Goal: Ask a question

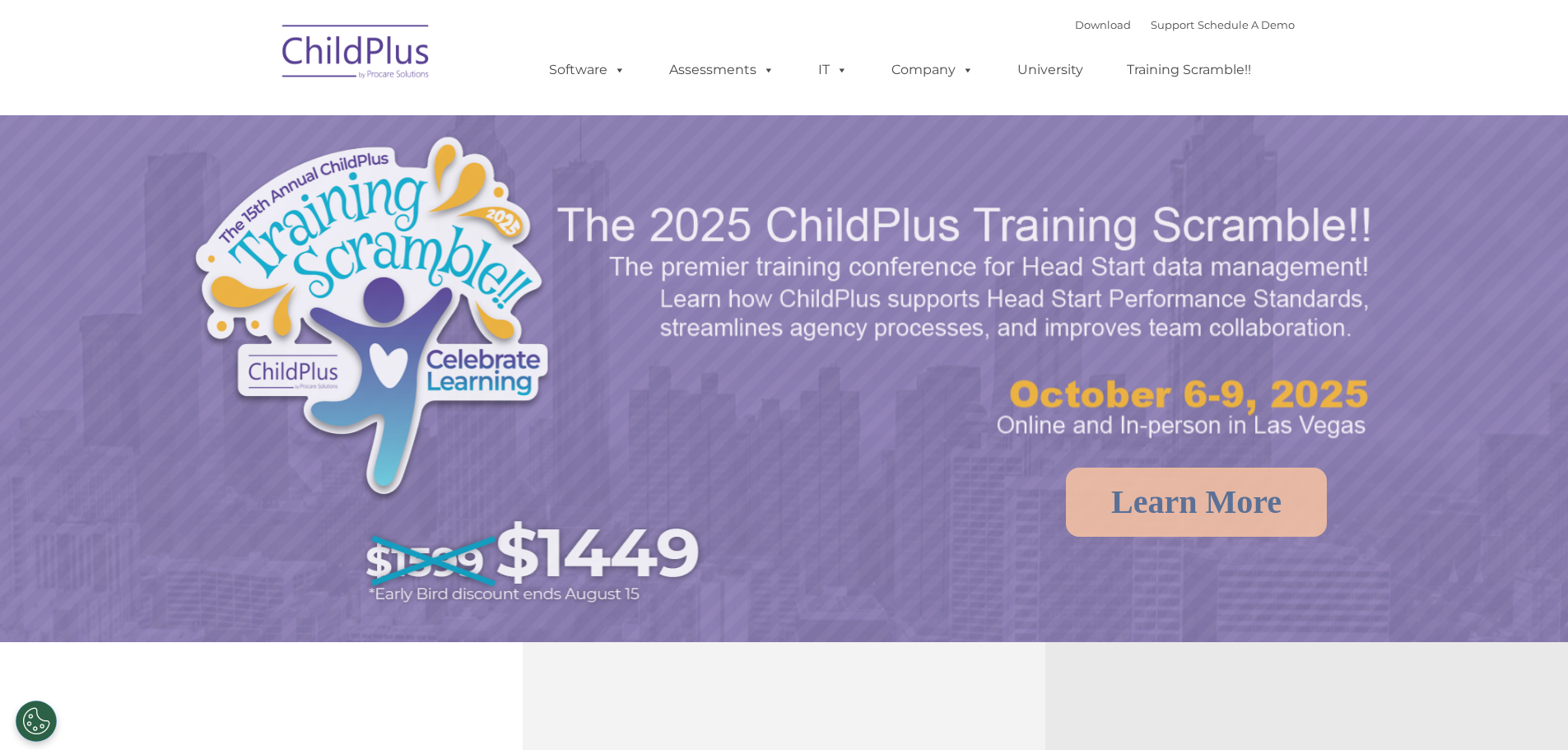
select select "MEDIUM"
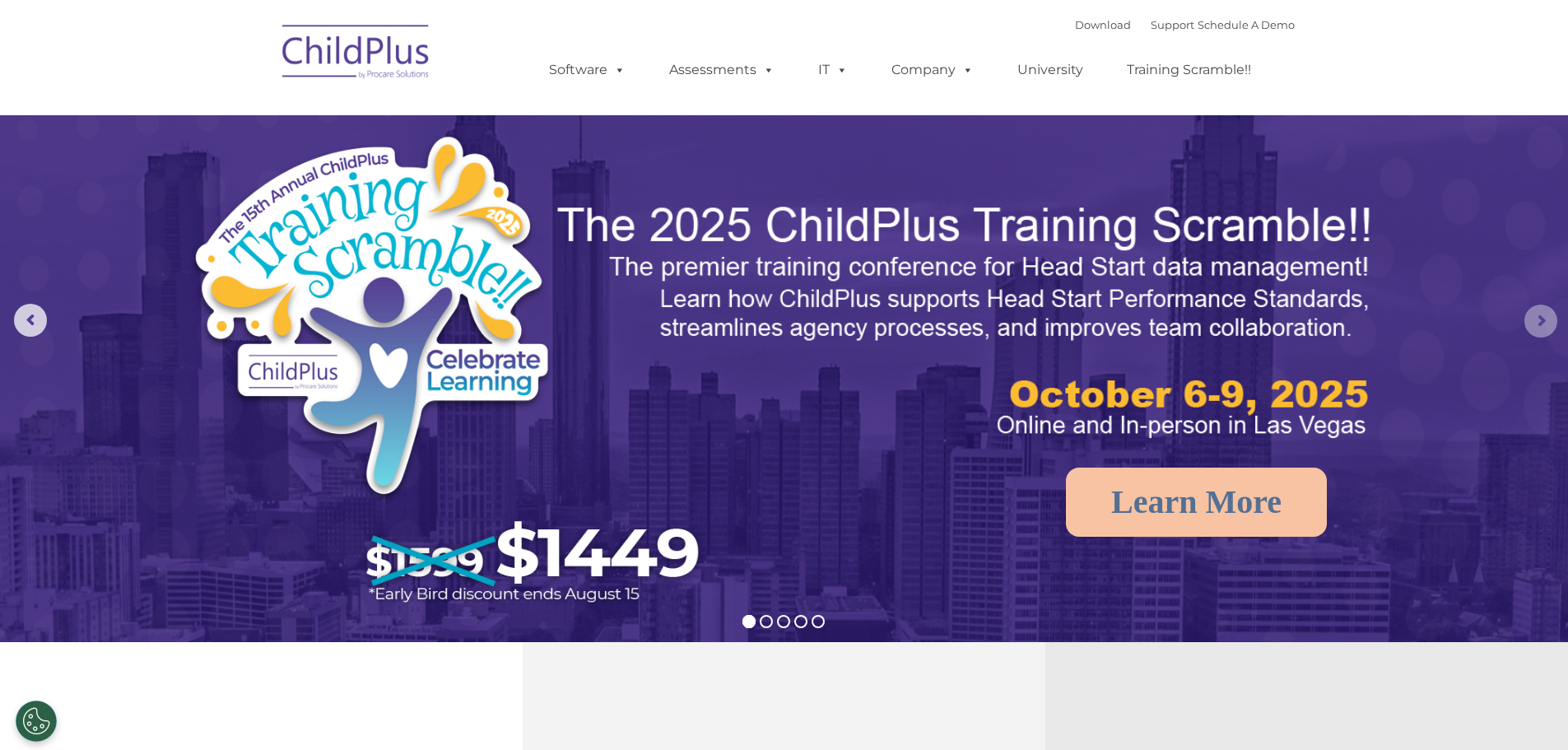
click at [1546, 320] on rs-arrow at bounding box center [1541, 320] width 33 height 33
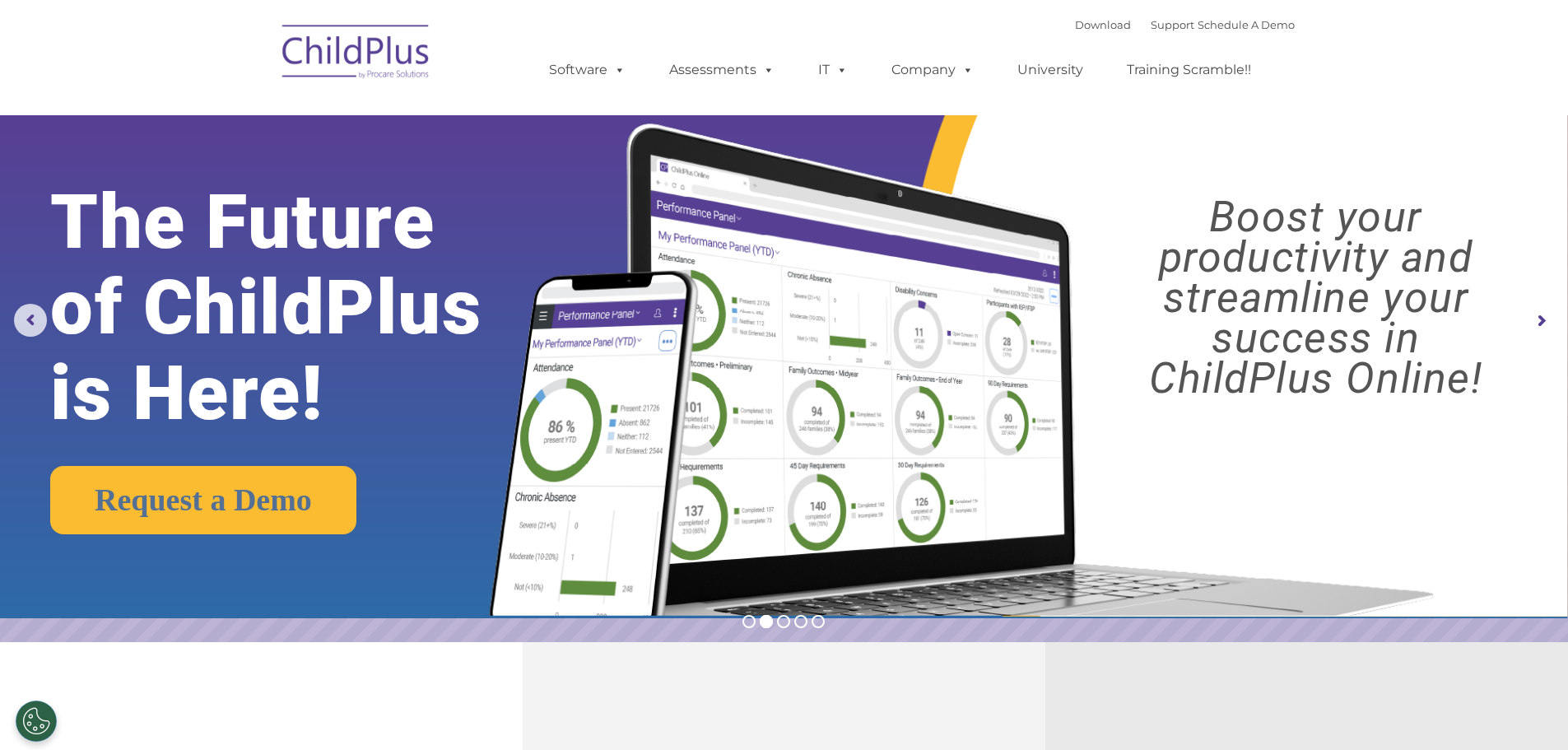
click at [1546, 320] on rs-arrow at bounding box center [1541, 320] width 33 height 33
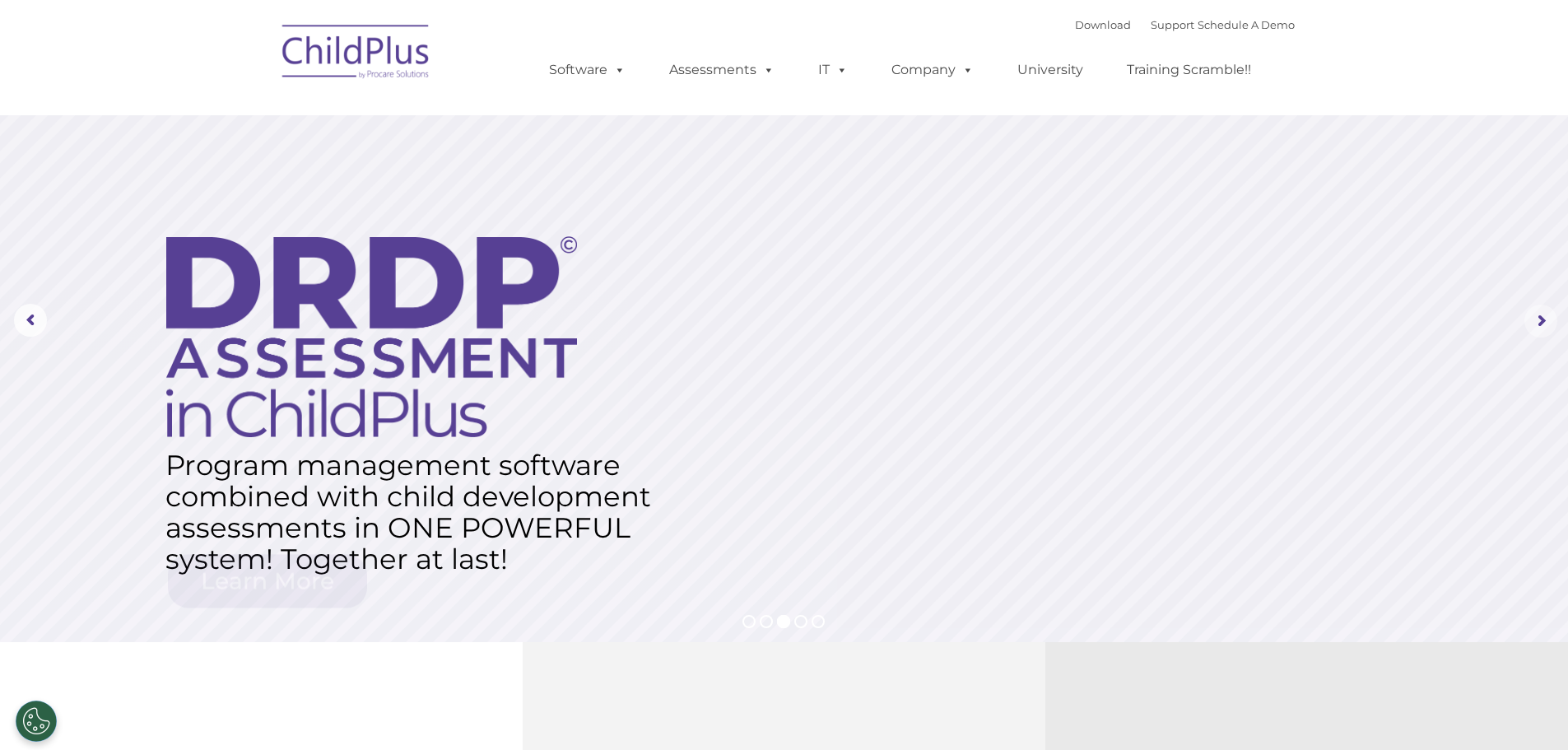
click at [1547, 320] on rs-arrow at bounding box center [1541, 320] width 33 height 33
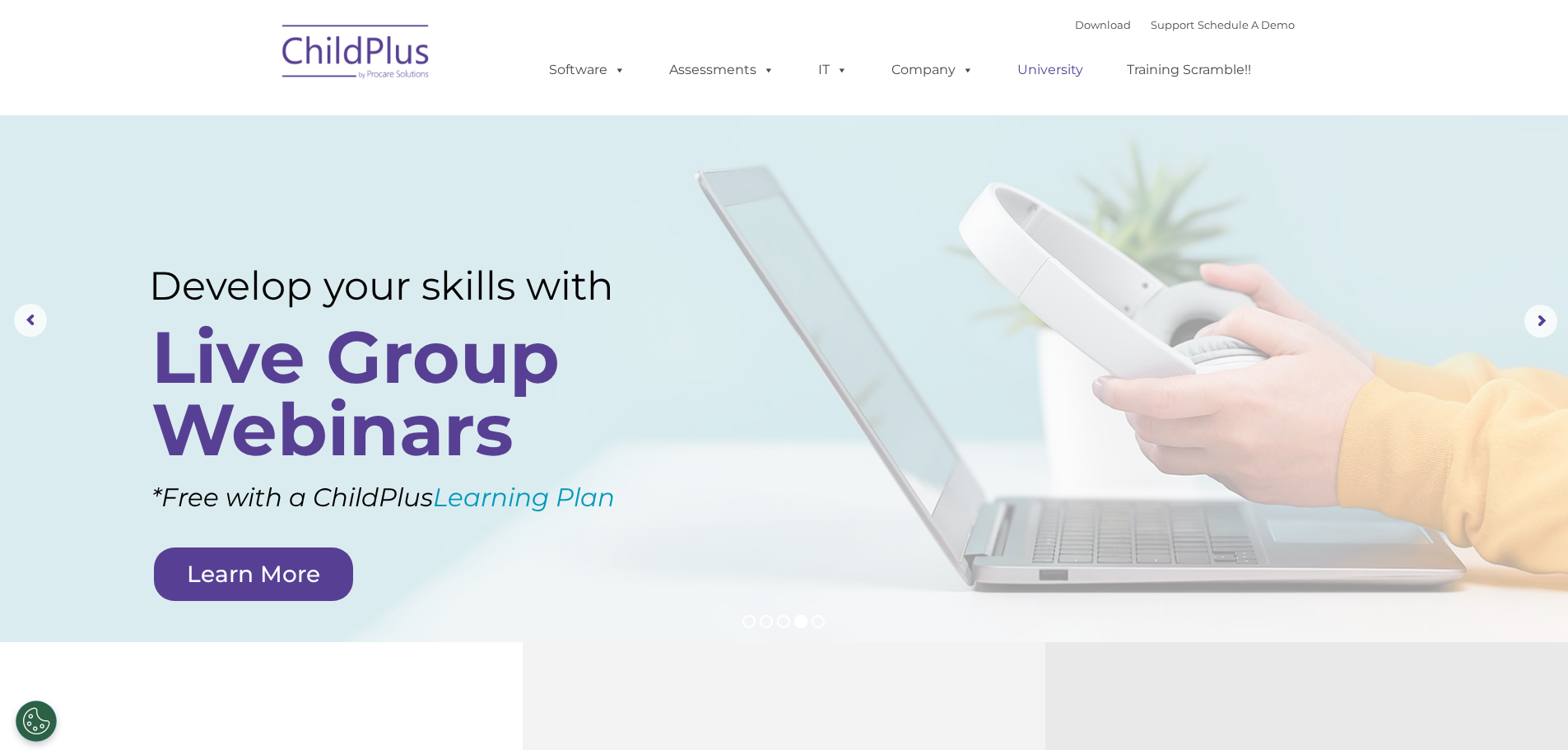
click at [1050, 66] on link "University" at bounding box center [1050, 70] width 99 height 33
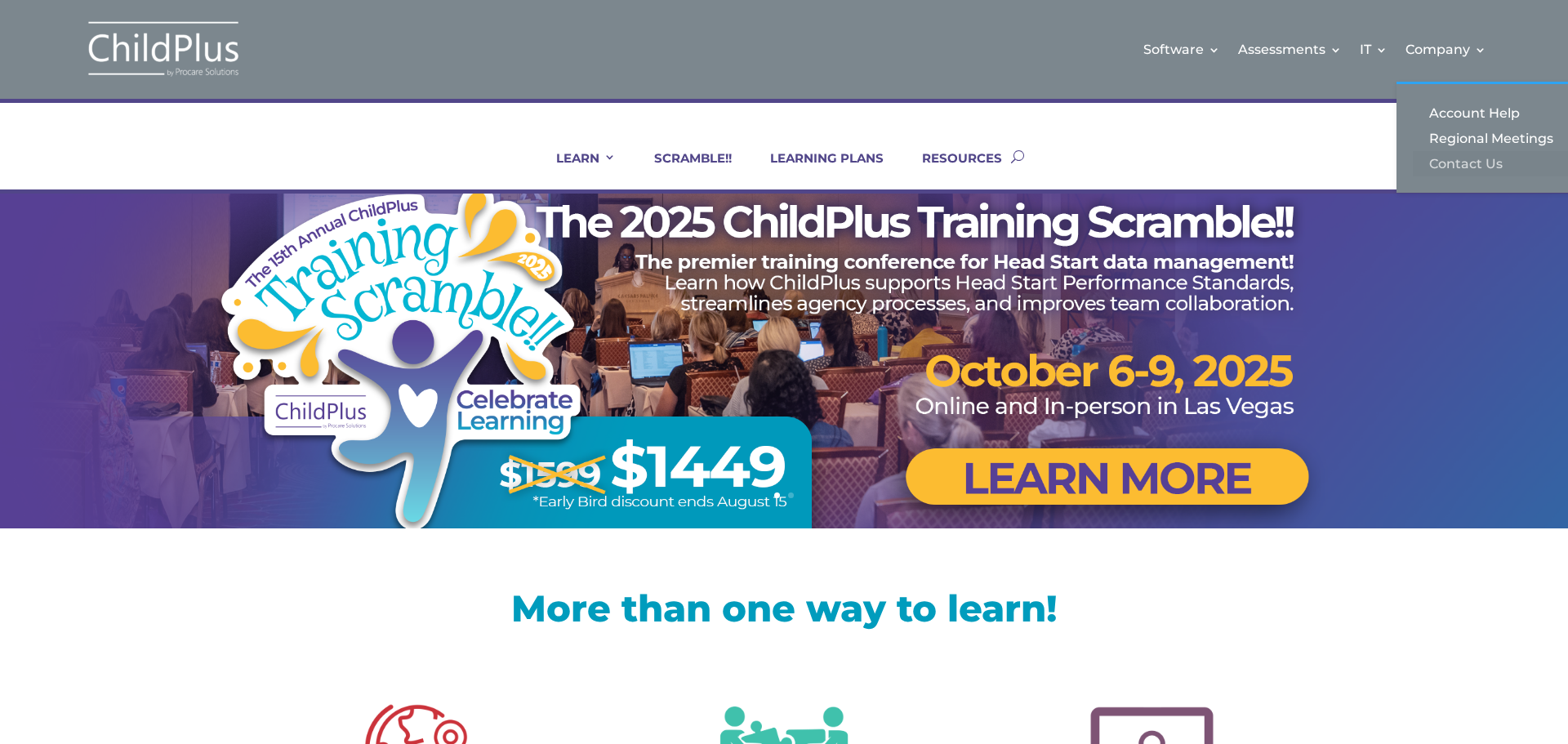
click at [1454, 161] on link "Contact Us" at bounding box center [1494, 164] width 163 height 25
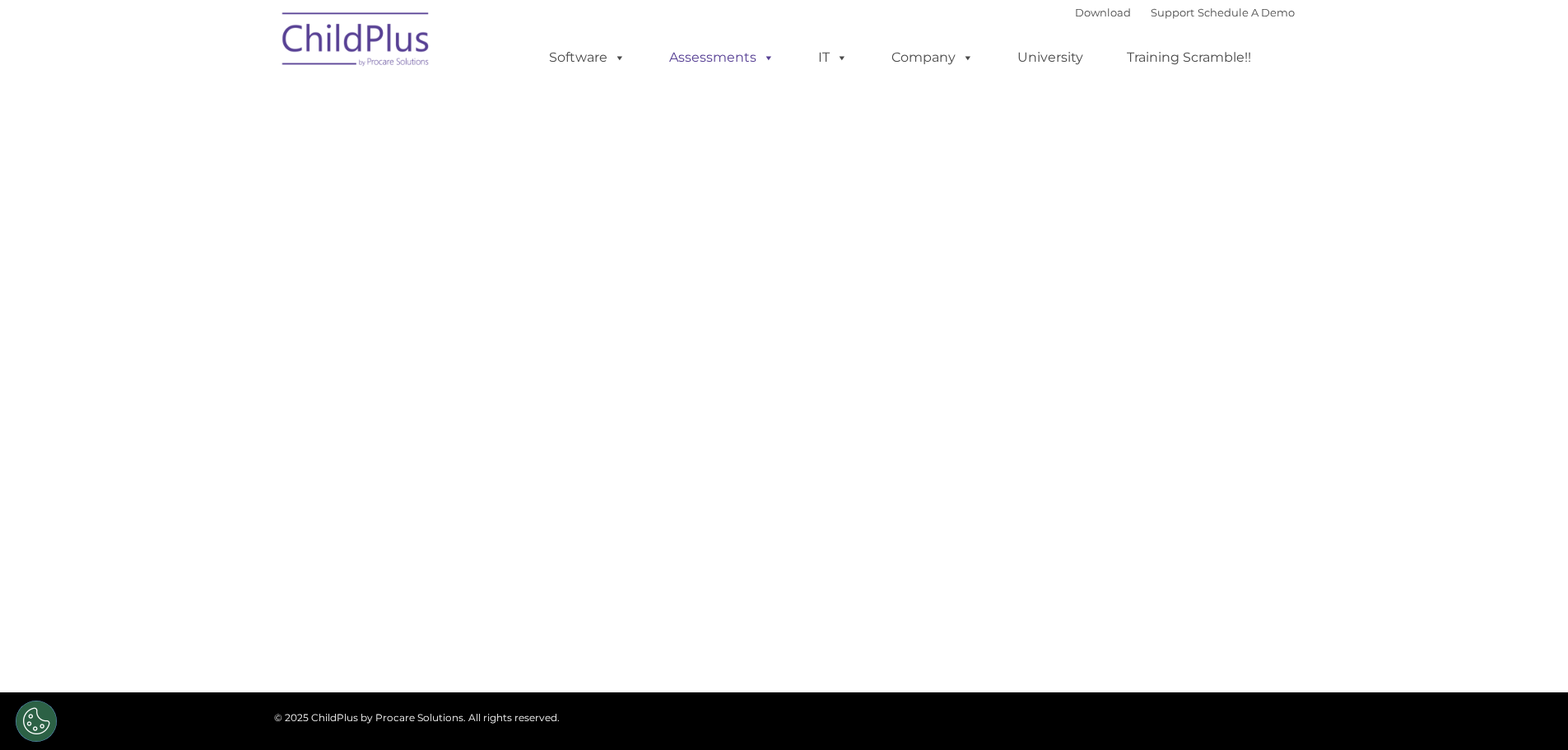
select select "MEDIUM"
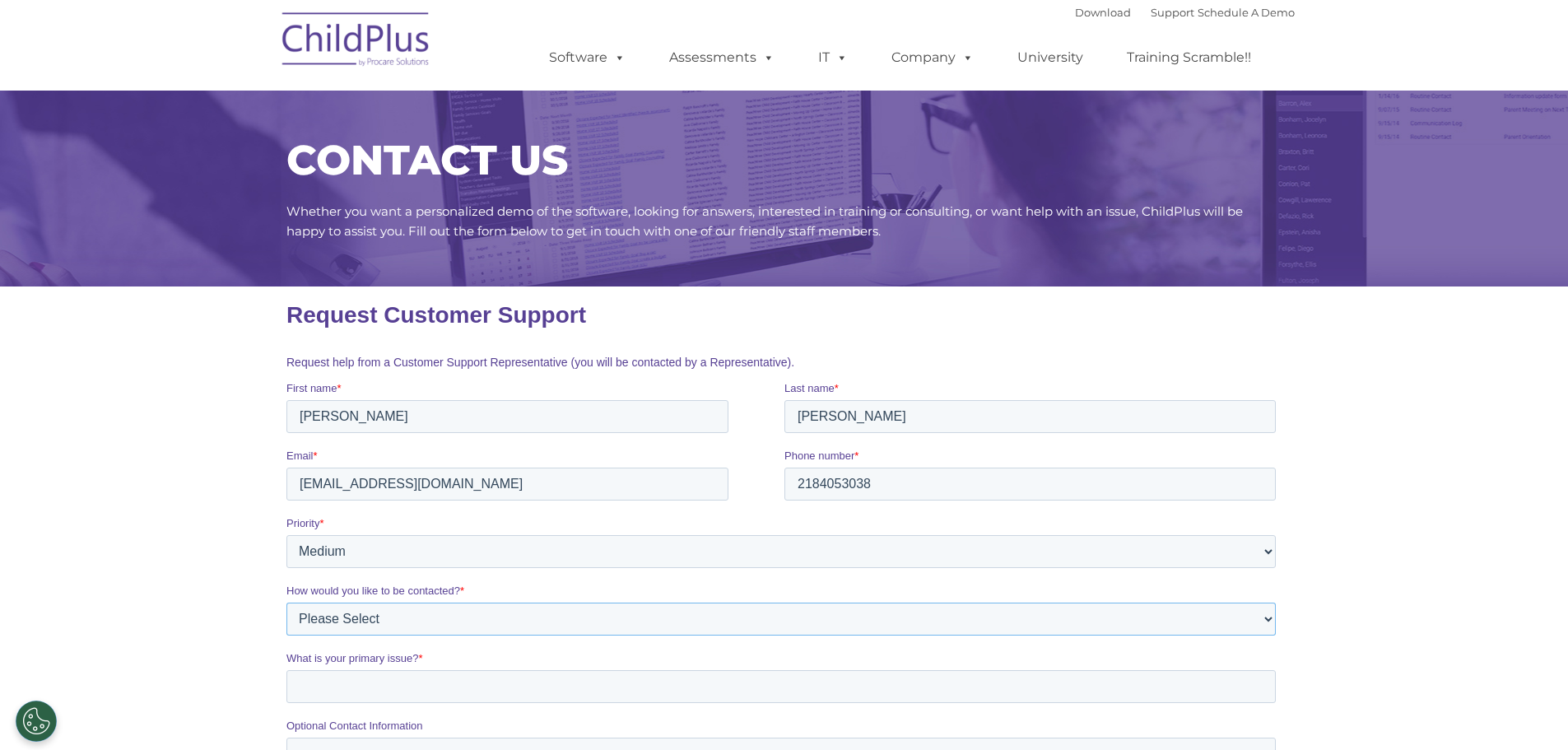
click at [483, 620] on select "Please Select Phone Email" at bounding box center [780, 619] width 989 height 33
select select "Email"
click at [286, 603] on select "Please Select Phone Email" at bounding box center [780, 619] width 989 height 33
click at [359, 685] on input "What is your primary issue? *" at bounding box center [780, 686] width 989 height 33
type input "Attendance set up and default days"
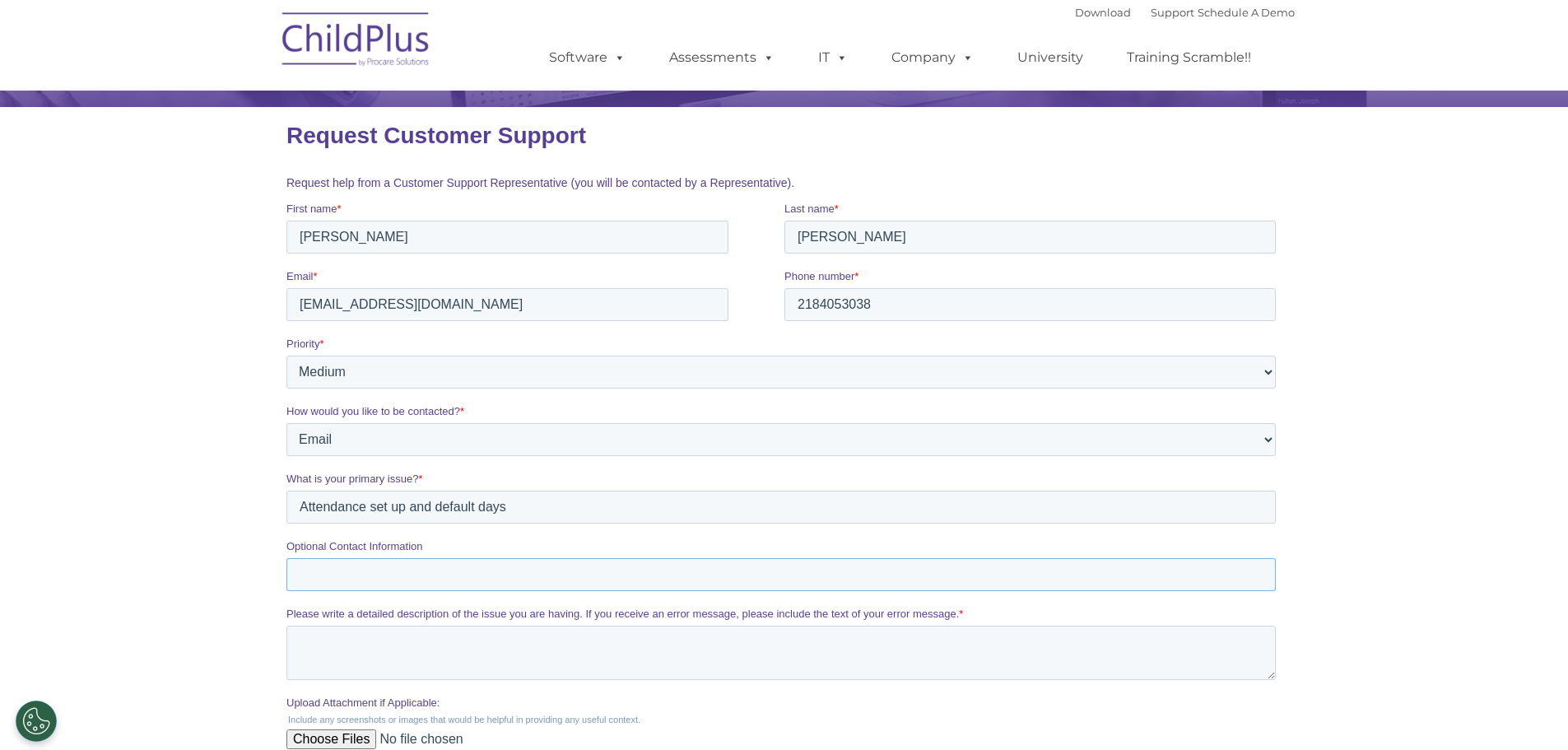
scroll to position [434, 0]
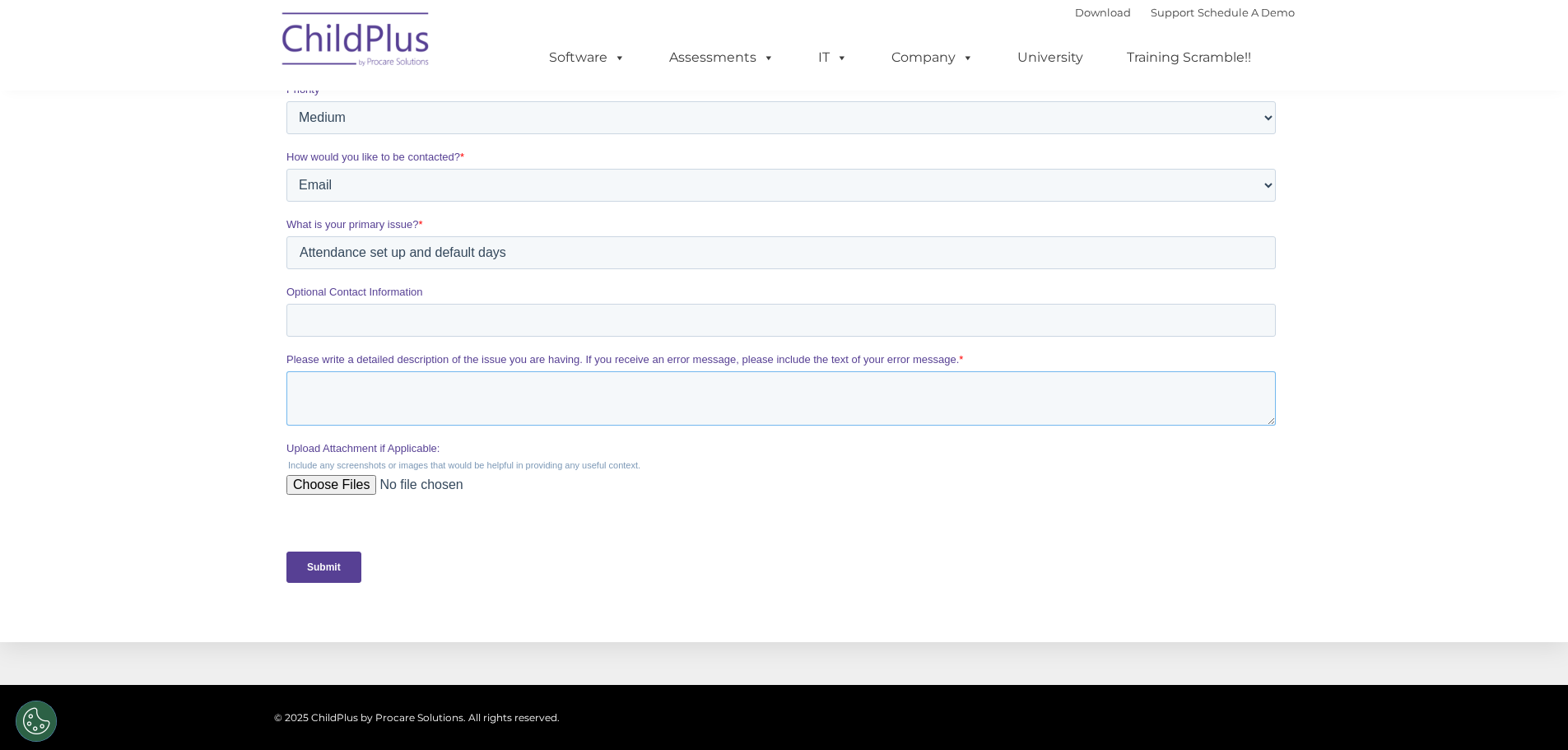
click at [304, 378] on textarea "Please write a detailed description of the issue you are having. If you receive…" at bounding box center [780, 398] width 989 height 55
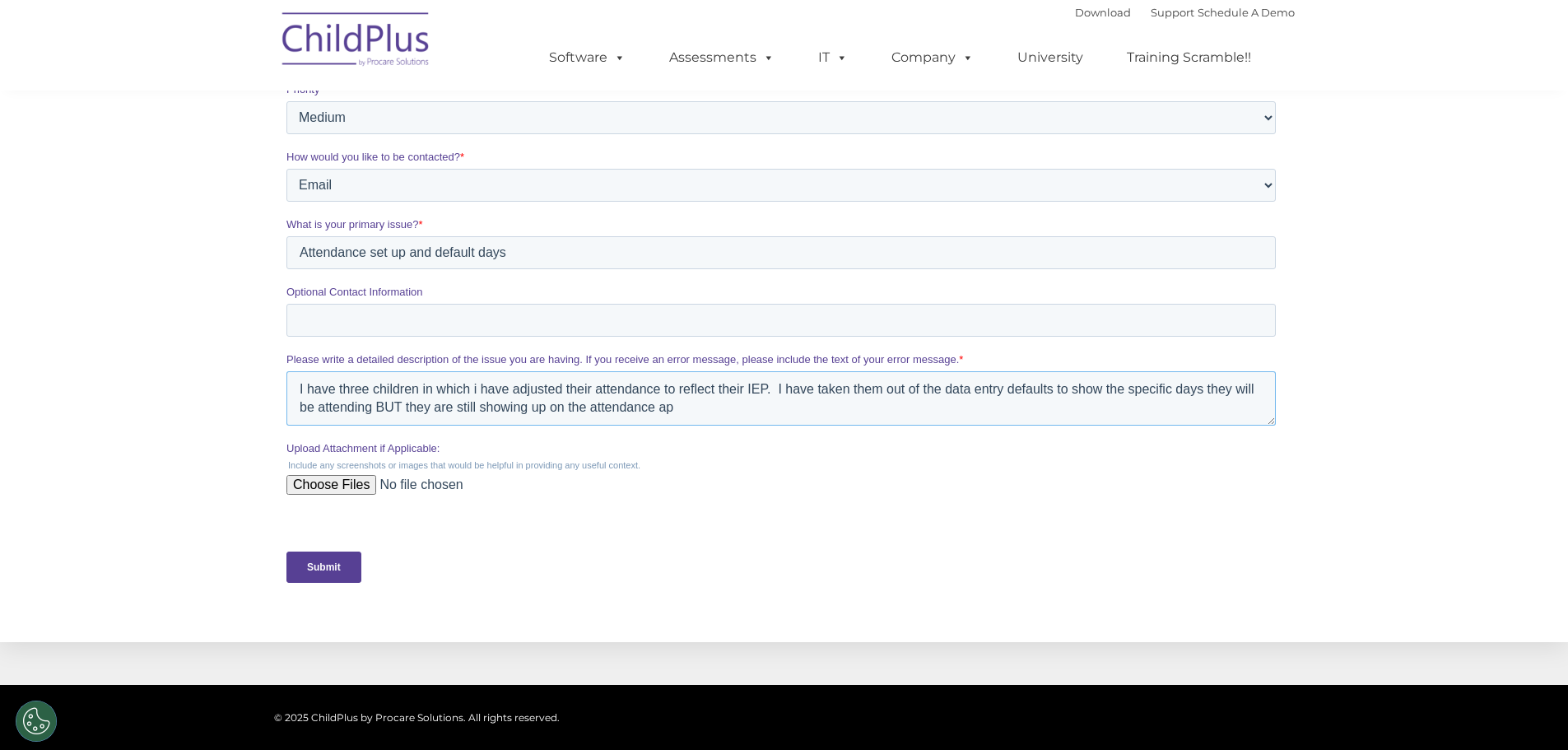
type textarea "I have three children in which i have adjusted their attendance to reflect thei…"
